Goal: Information Seeking & Learning: Learn about a topic

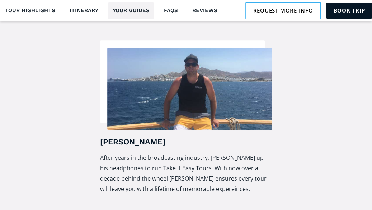
scroll to position [1416, 0]
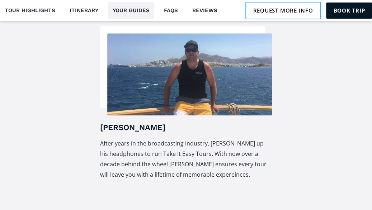
click at [371, 208] on section "Meet your tour guide [PERSON_NAME] After years in the broadcasting industry, [P…" at bounding box center [186, 106] width 372 height 297
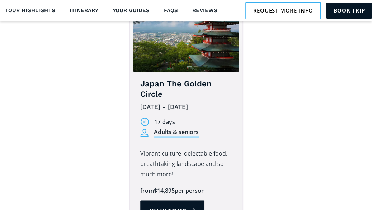
scroll to position [2344, 0]
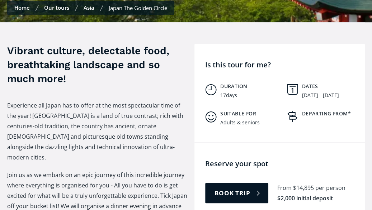
scroll to position [277, 0]
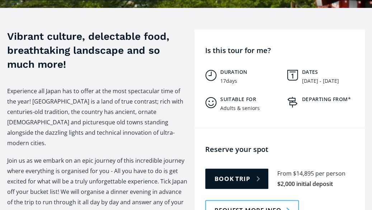
click at [371, 206] on div "Vibrant culture, delectable food, breathtaking landscape and so much more! Expe…" at bounding box center [186, 158] width 372 height 301
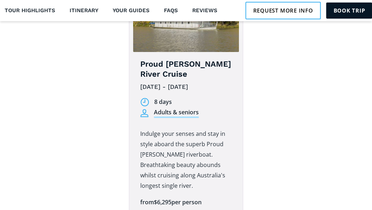
scroll to position [2371, 0]
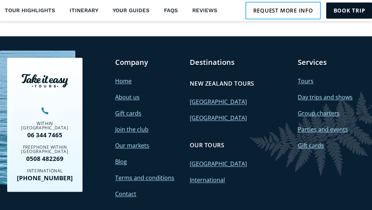
scroll to position [2579, 0]
